Goal: Information Seeking & Learning: Learn about a topic

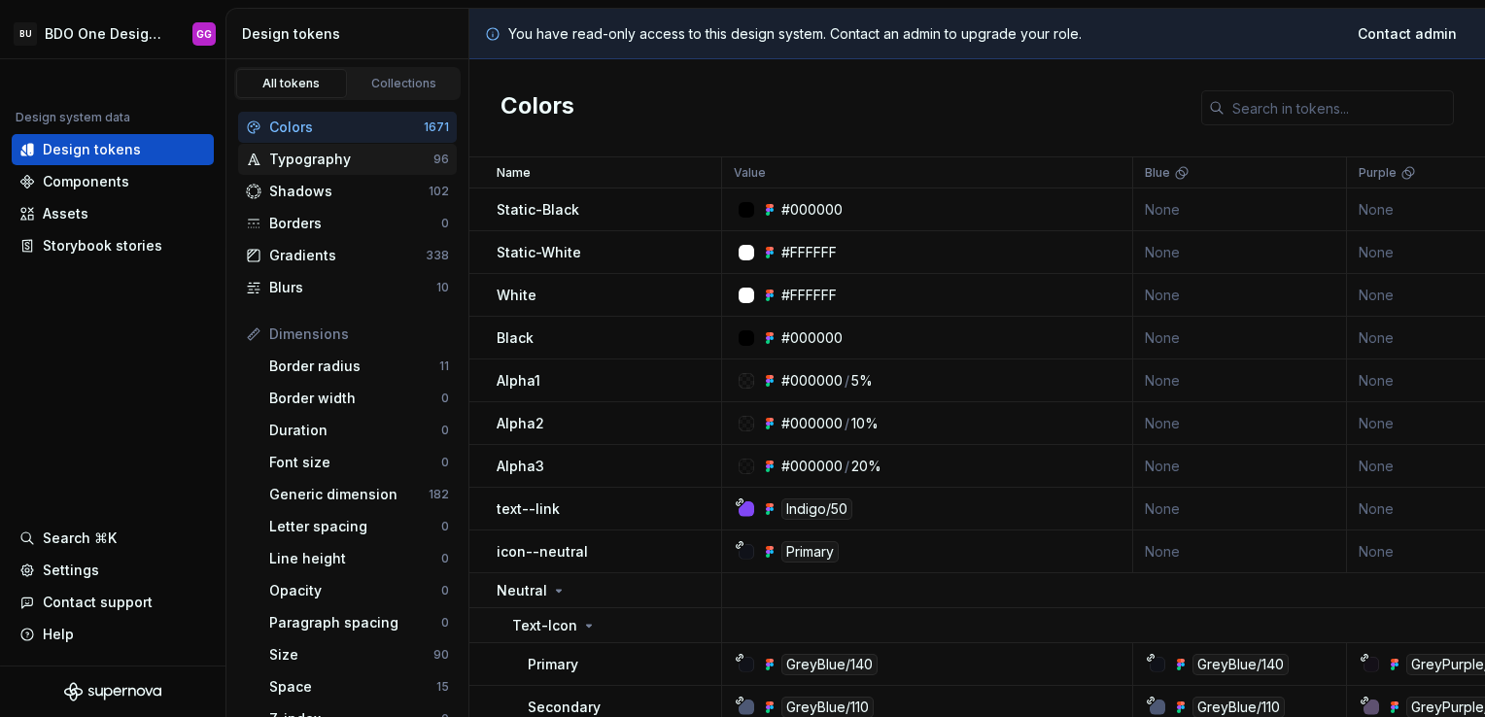
click at [362, 162] on div "Typography" at bounding box center [351, 159] width 164 height 19
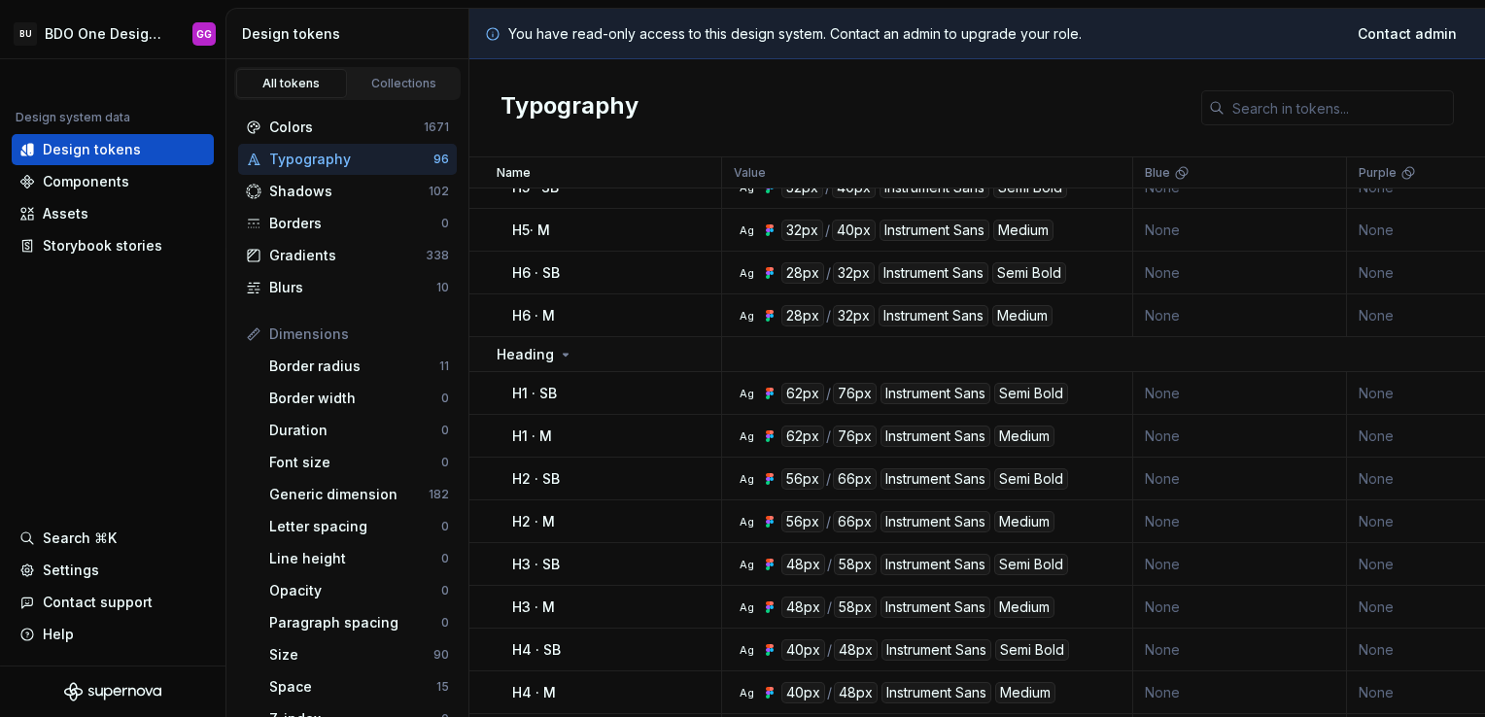
scroll to position [875, 0]
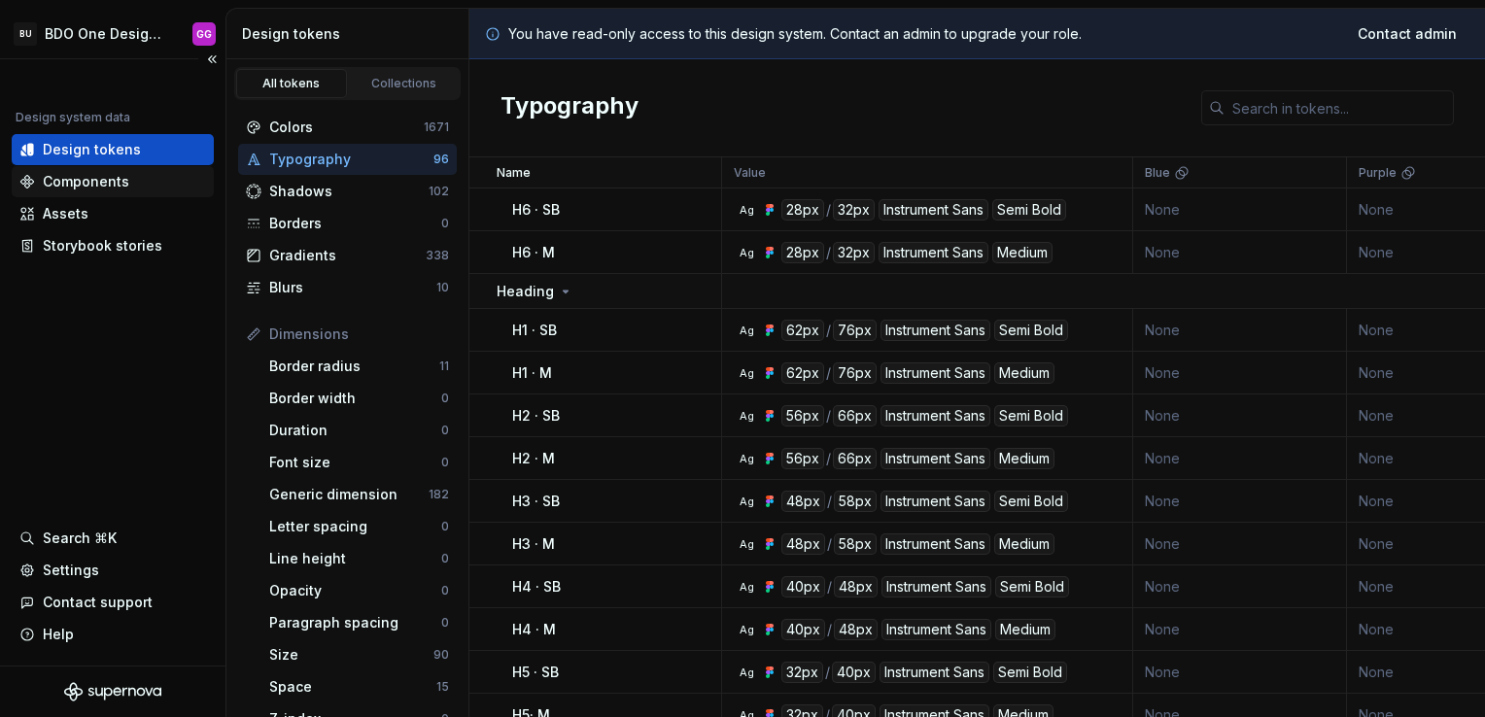
click at [111, 178] on div "Components" at bounding box center [86, 181] width 87 height 19
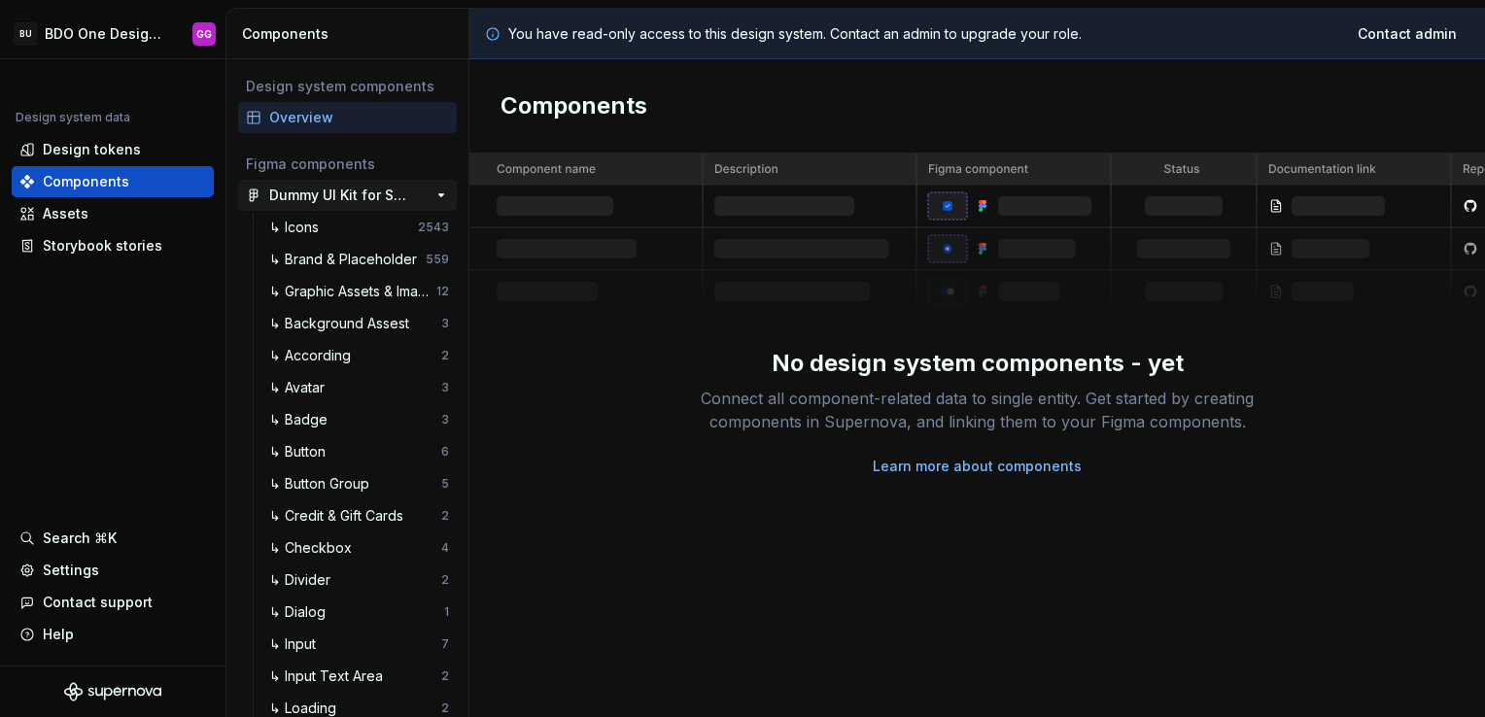
click at [311, 203] on div "Dummy UI Kit for Supernova" at bounding box center [341, 195] width 145 height 19
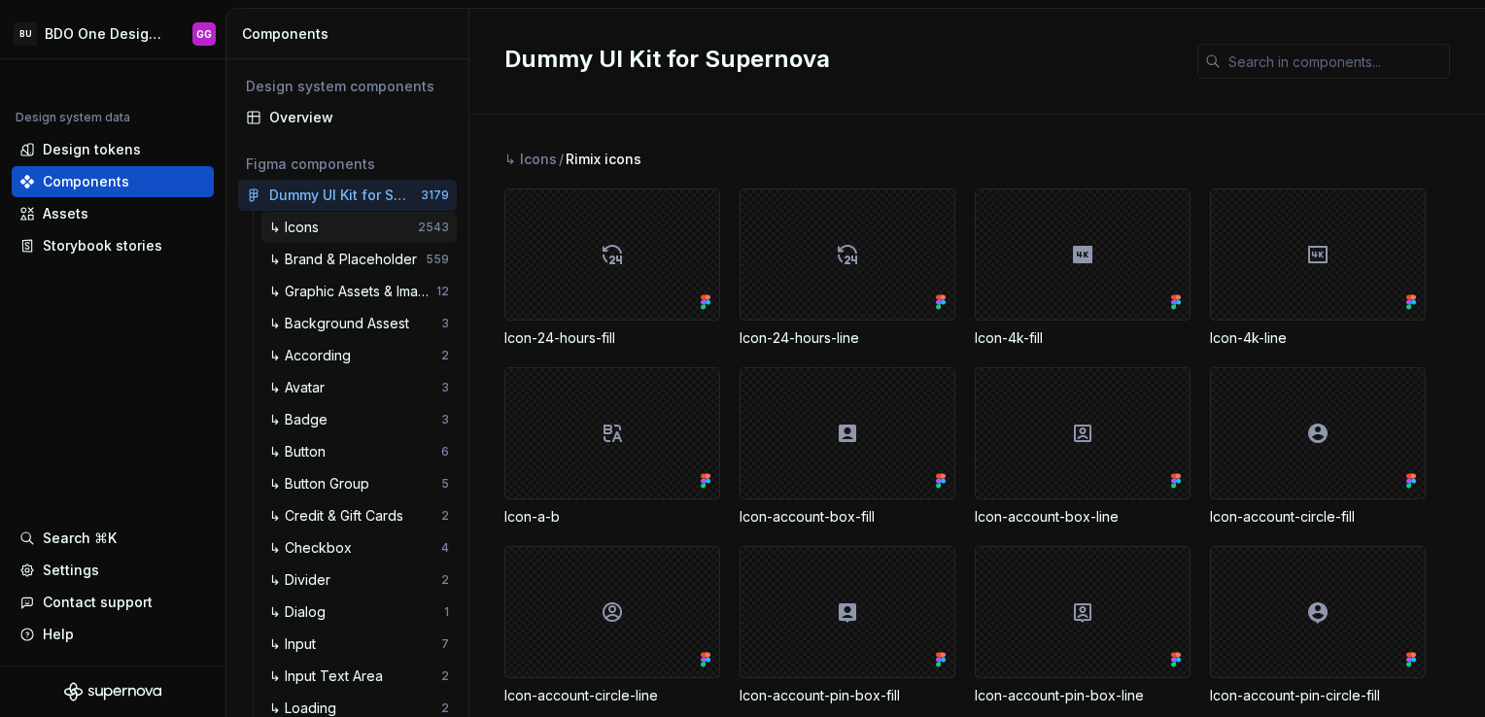
click at [319, 231] on div "↳ Icons" at bounding box center [297, 227] width 57 height 19
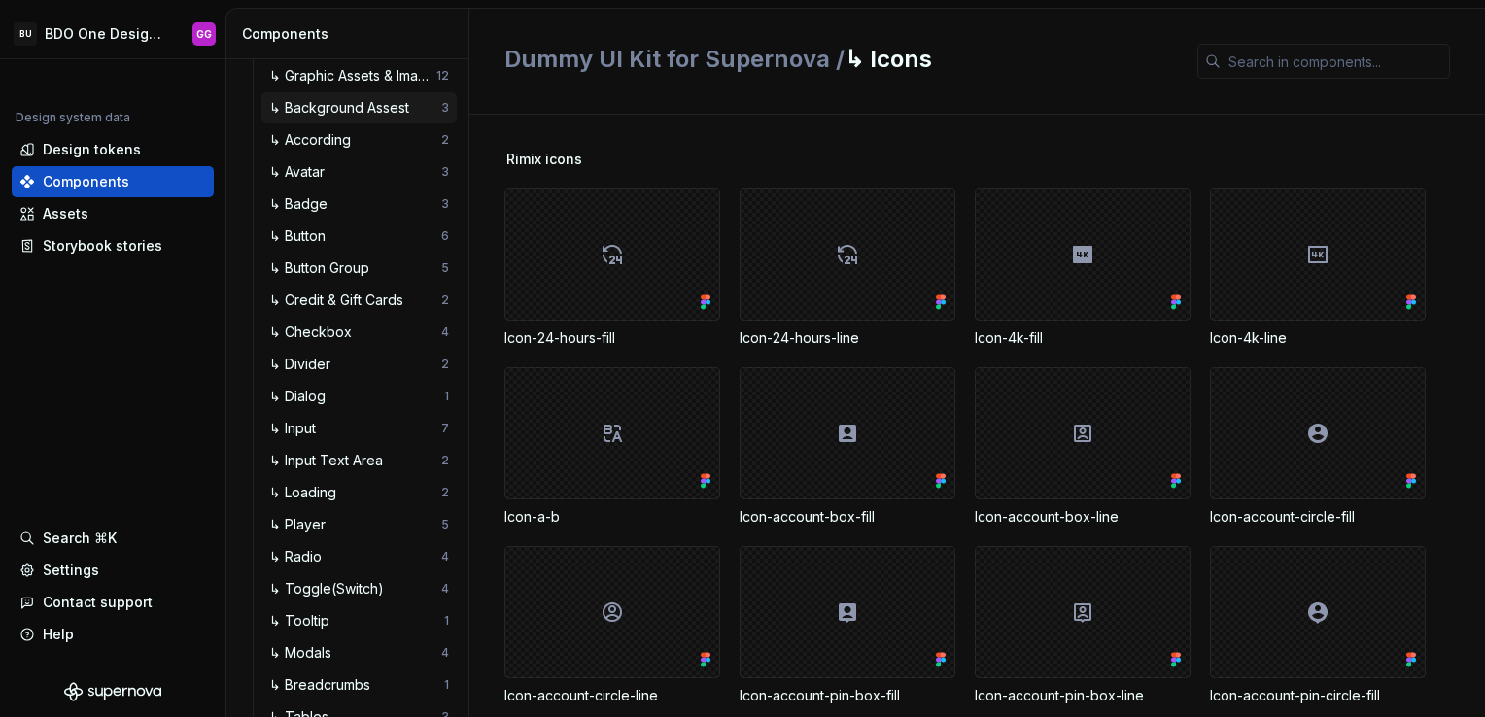
scroll to position [282, 0]
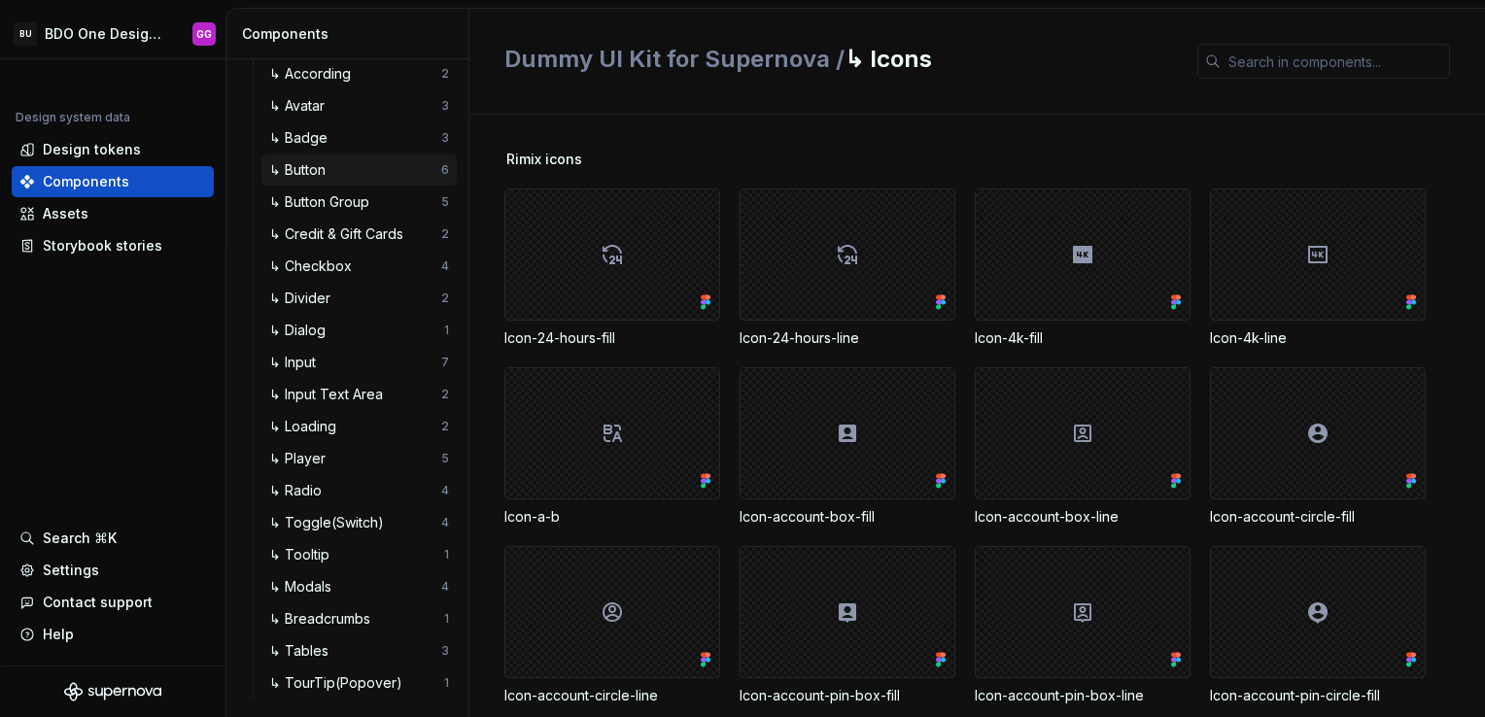
click at [304, 170] on div "↳ Button" at bounding box center [301, 169] width 64 height 19
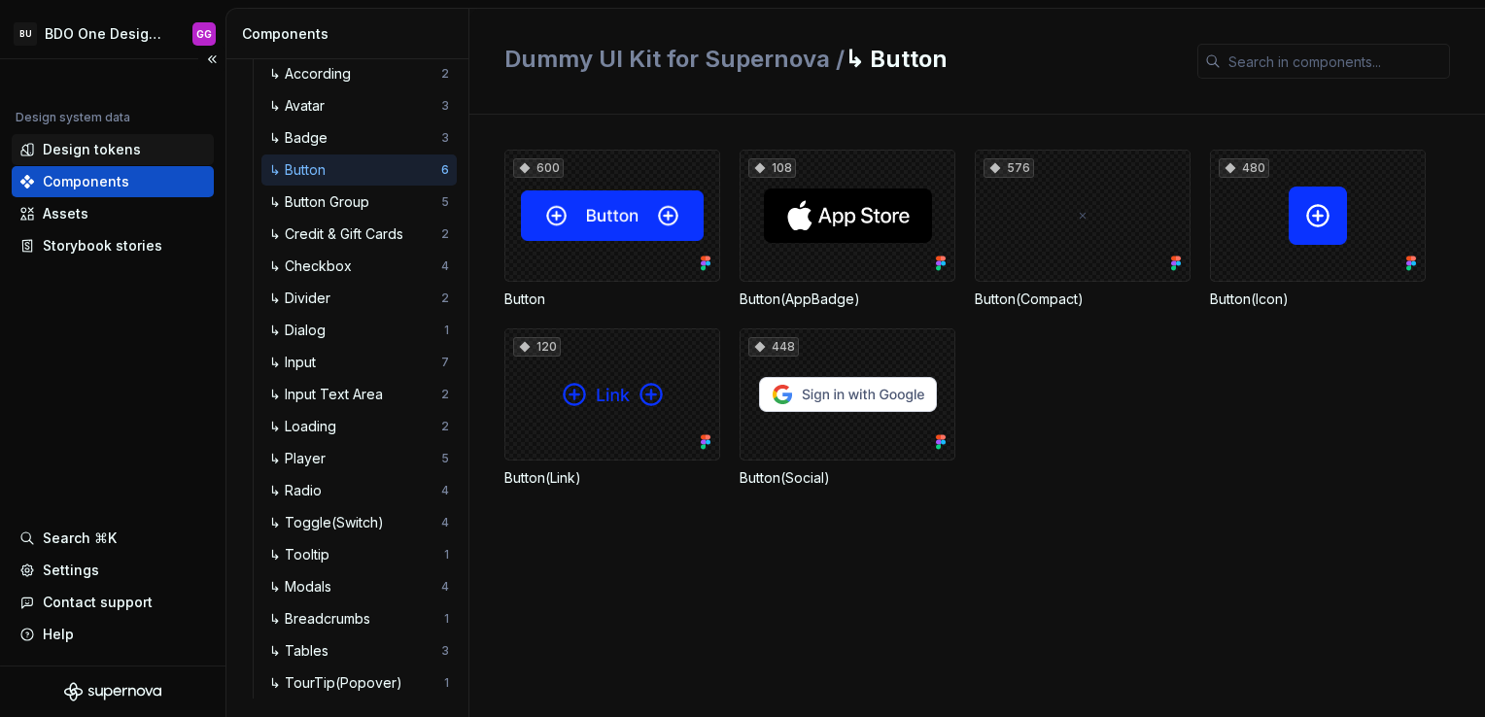
click at [100, 144] on div "Design tokens" at bounding box center [92, 149] width 98 height 19
